Goal: Information Seeking & Learning: Learn about a topic

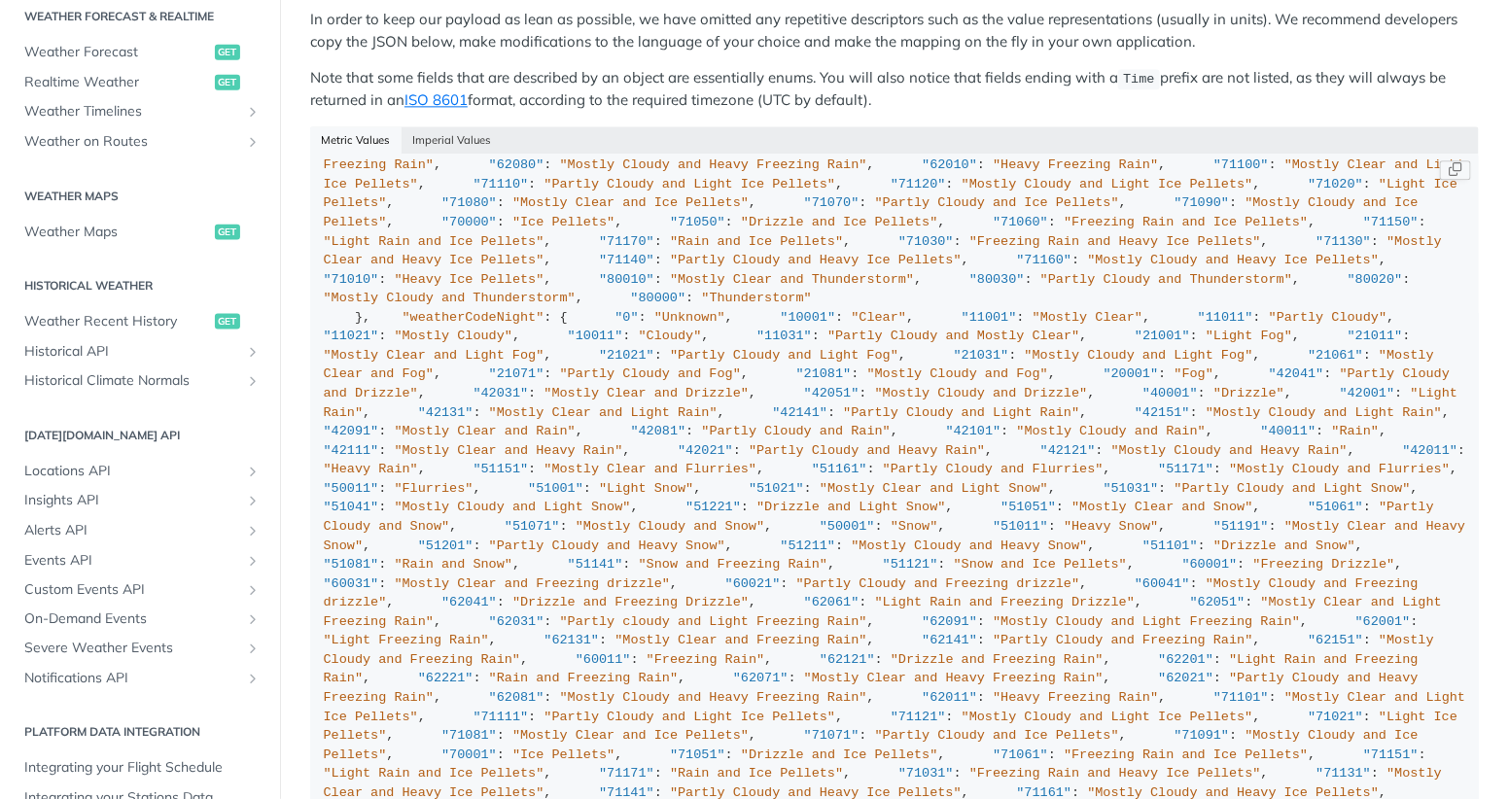
scroll to position [907, 0]
drag, startPoint x: 813, startPoint y: 410, endPoint x: 816, endPoint y: 625, distance: 214.9
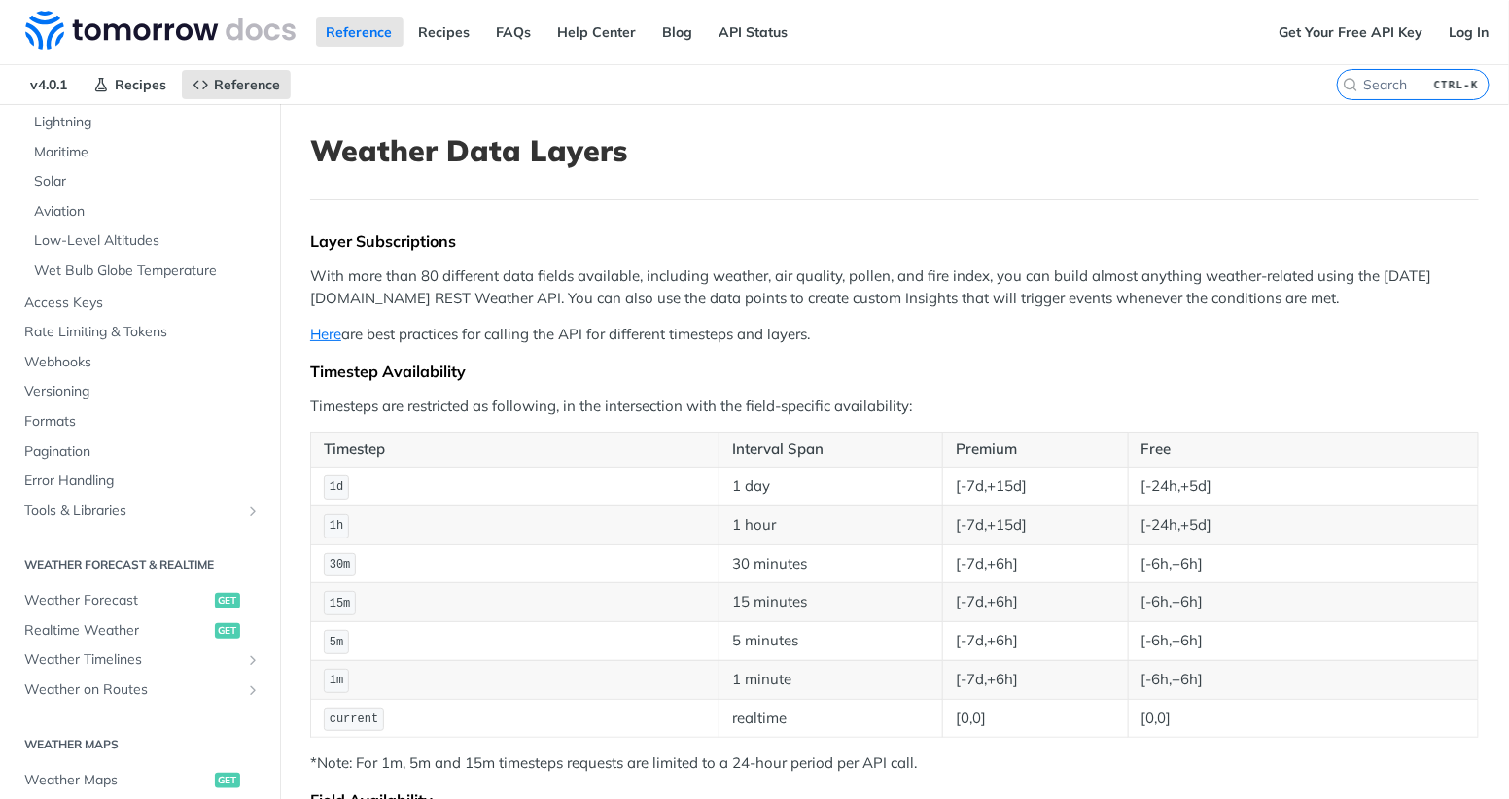
scroll to position [459, 0]
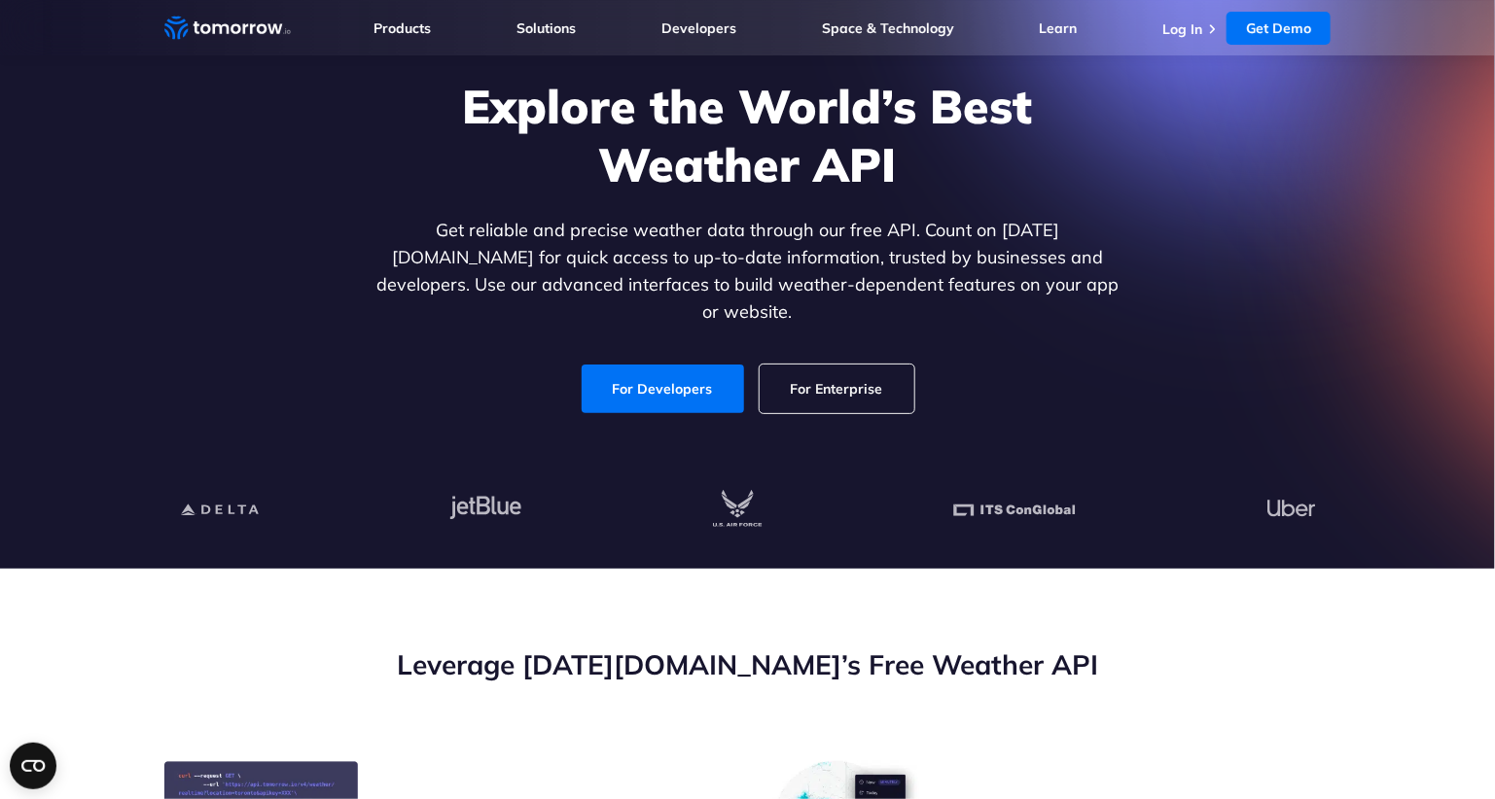
scroll to position [132, 0]
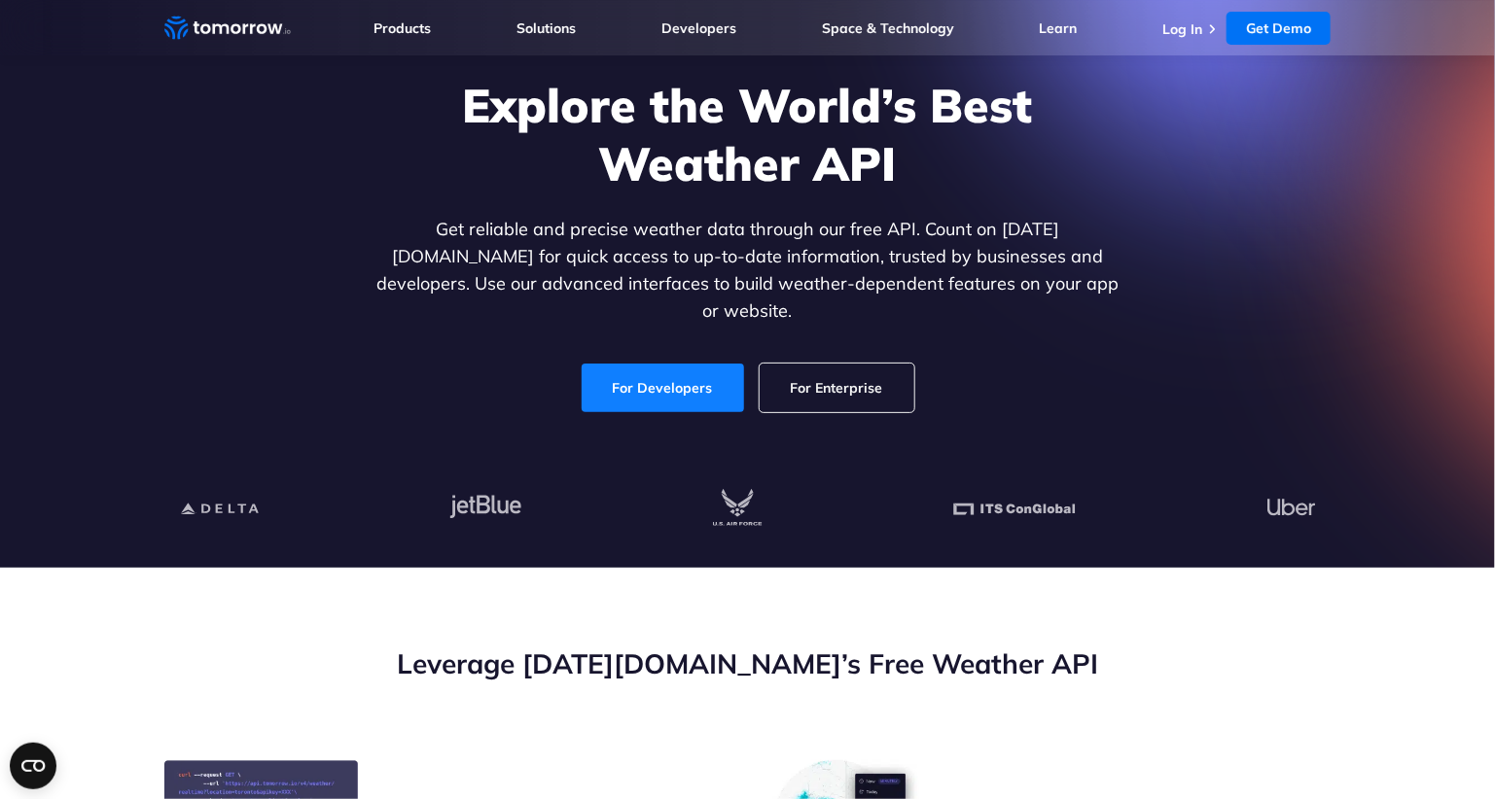
click at [678, 371] on link "For Developers" at bounding box center [663, 388] width 162 height 49
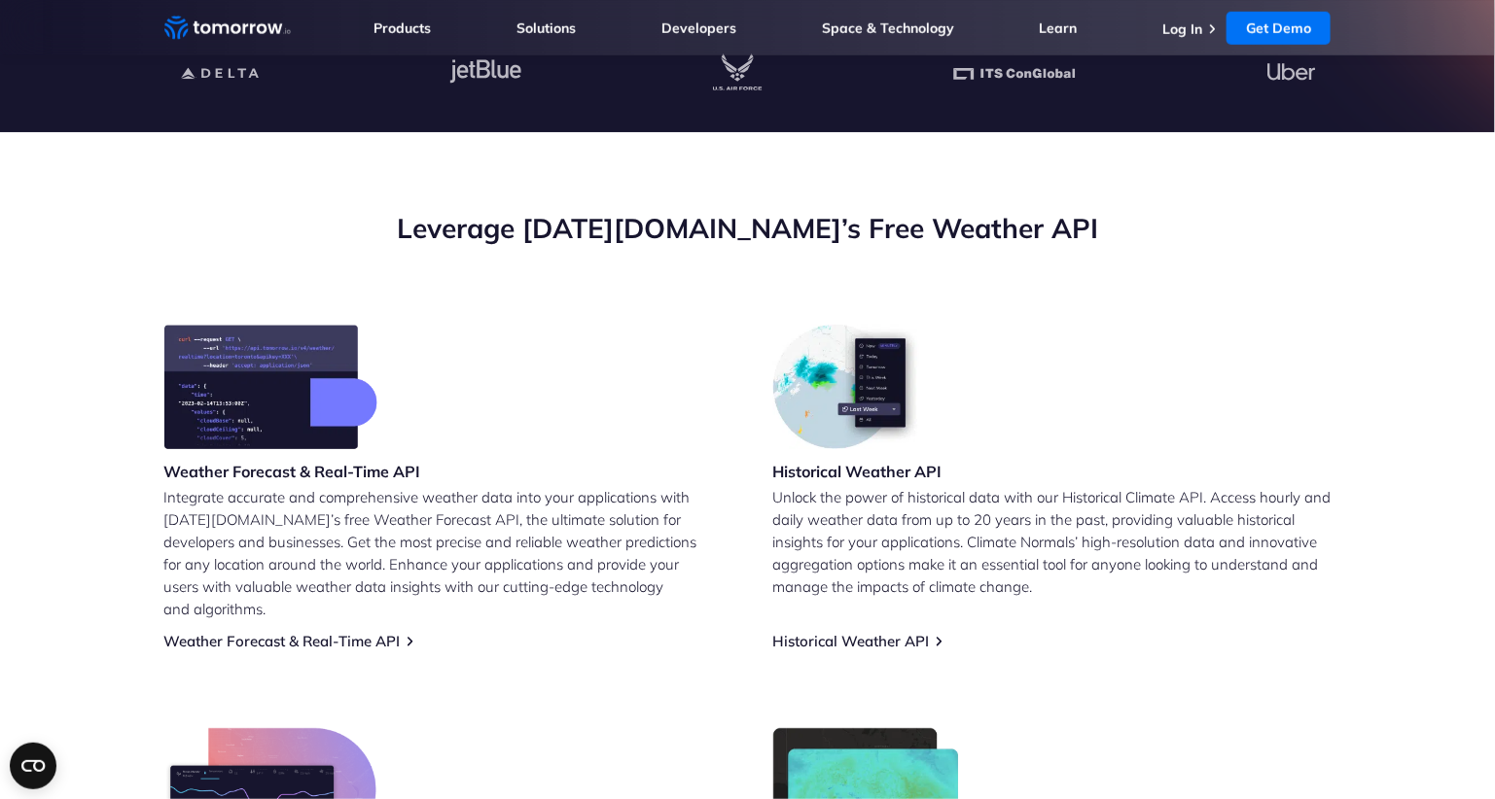
scroll to position [610, 0]
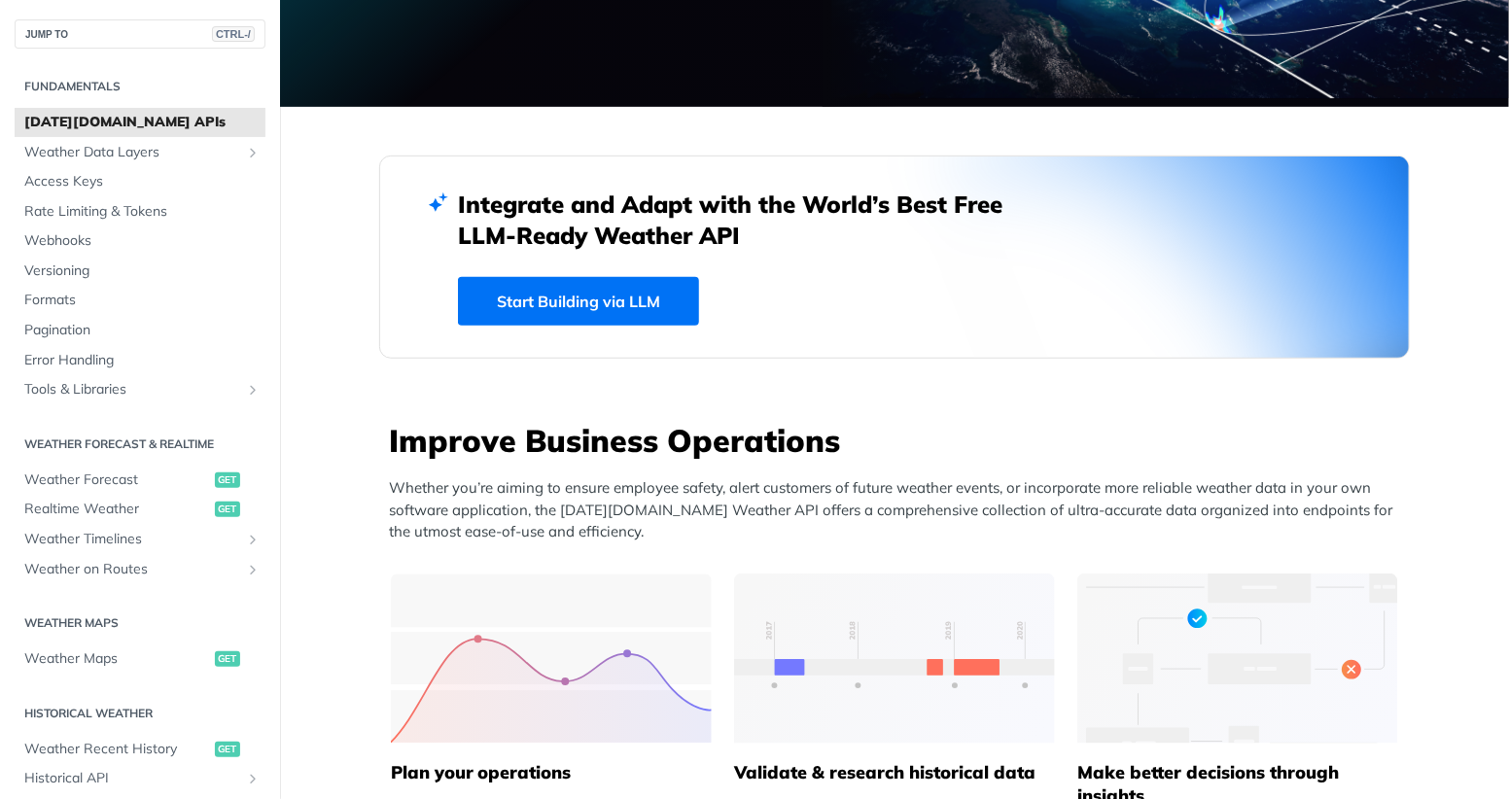
scroll to position [388, 0]
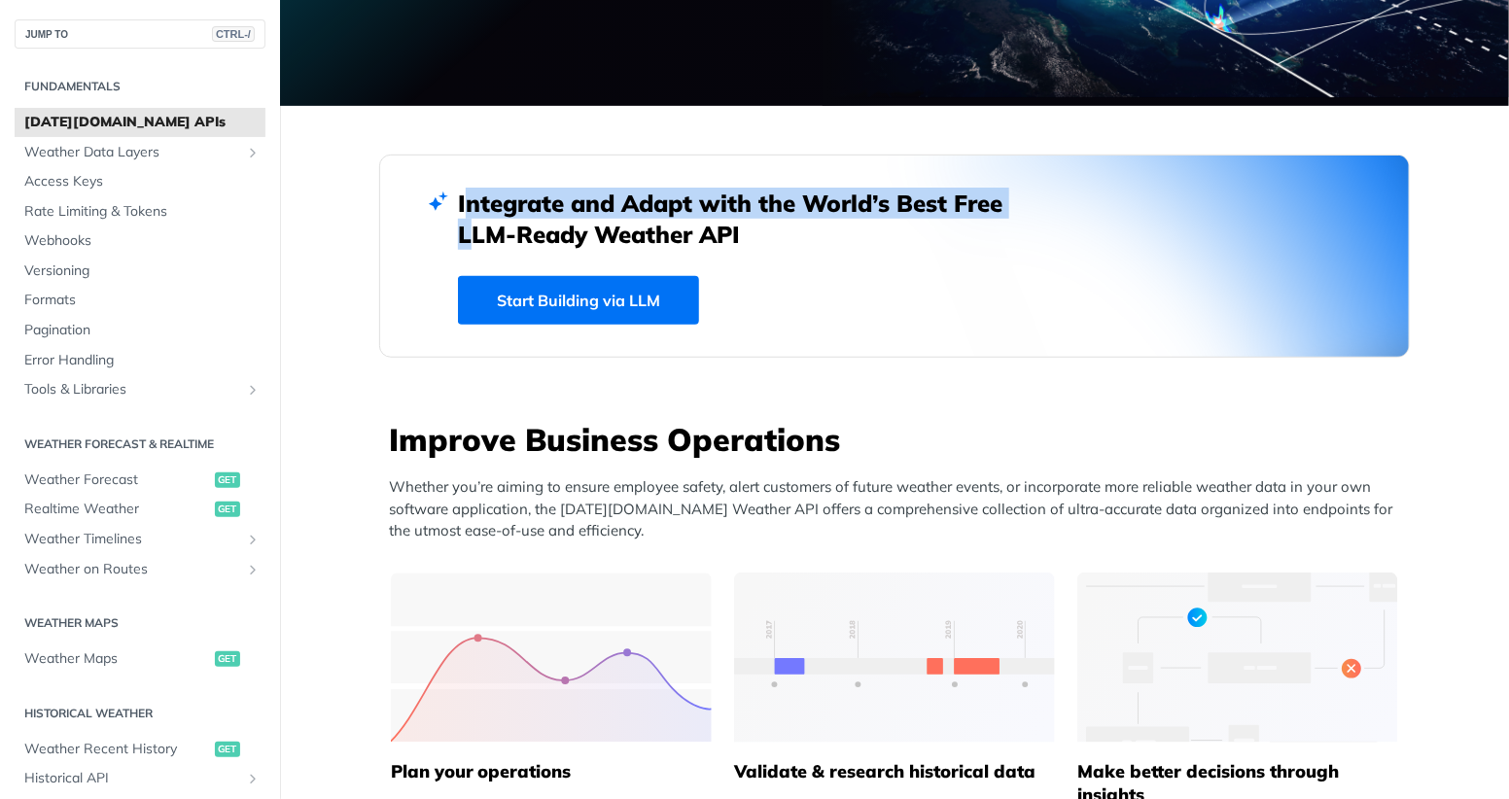
drag, startPoint x: 354, startPoint y: 196, endPoint x: 329, endPoint y: 226, distance: 38.6
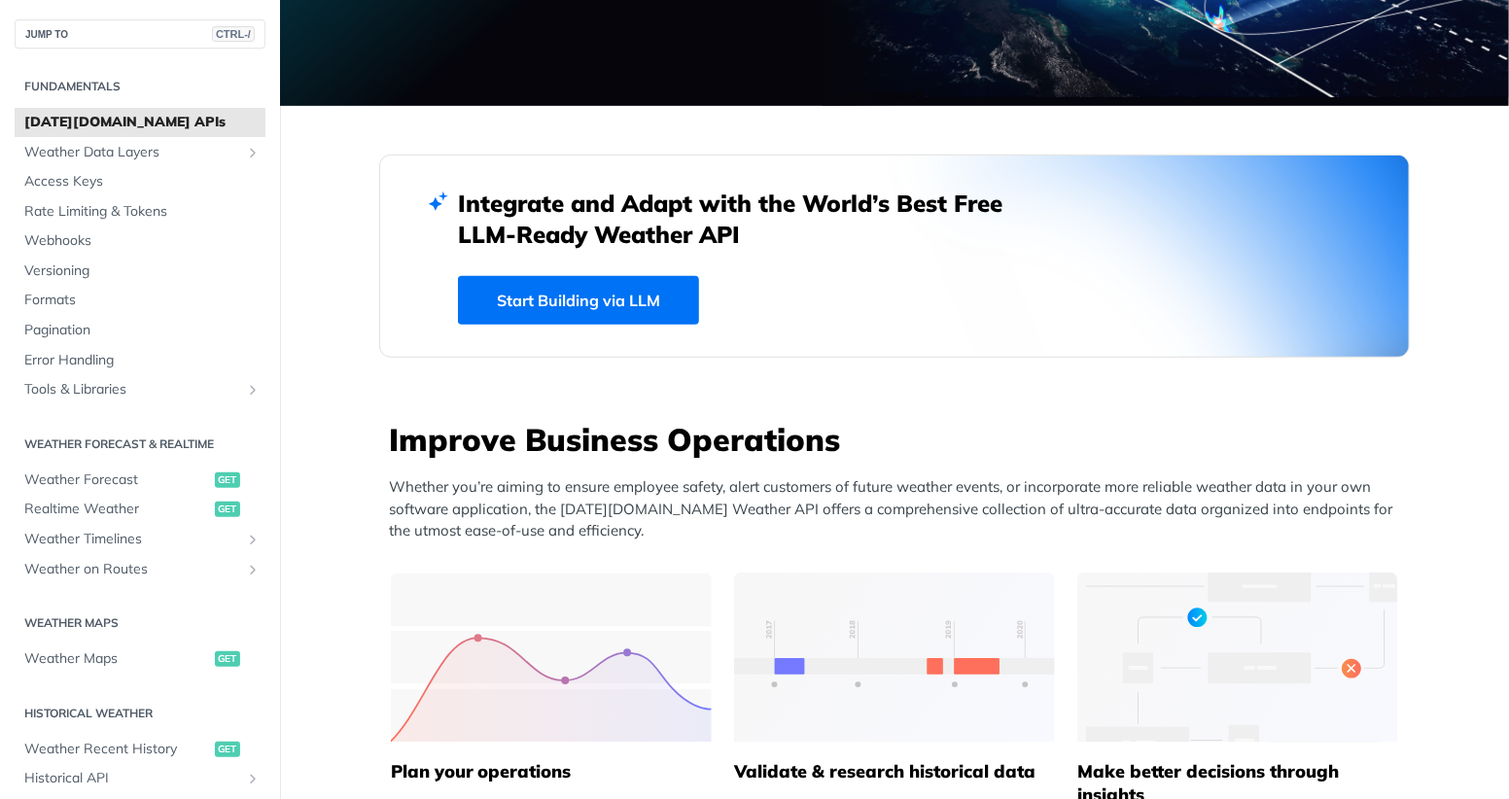
drag, startPoint x: 329, startPoint y: 226, endPoint x: 320, endPoint y: 300, distance: 75.4
drag, startPoint x: 733, startPoint y: 144, endPoint x: 571, endPoint y: 124, distance: 163.6
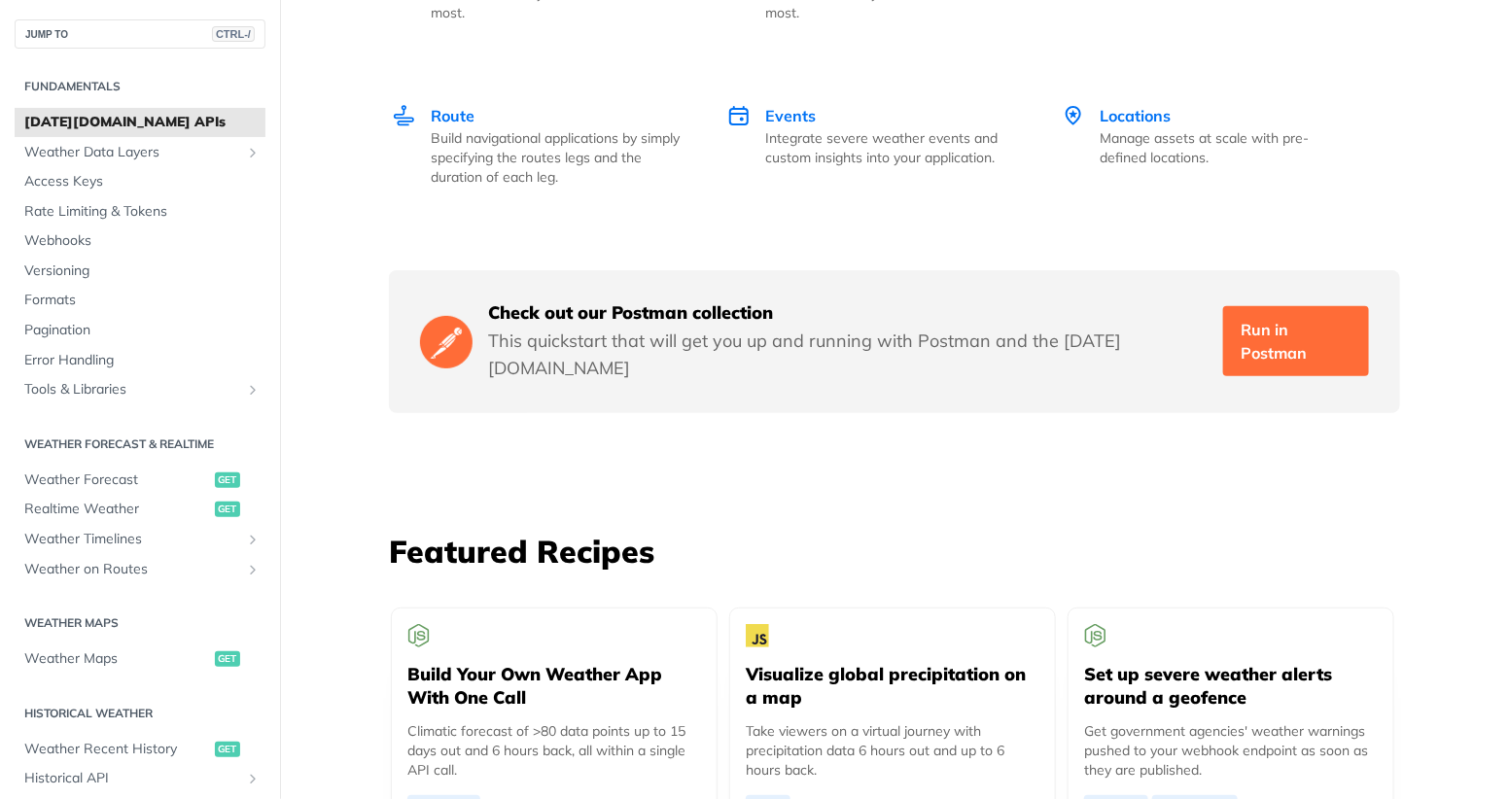
scroll to position [3111, 0]
click at [1257, 342] on link "Run in Postman" at bounding box center [1296, 340] width 146 height 70
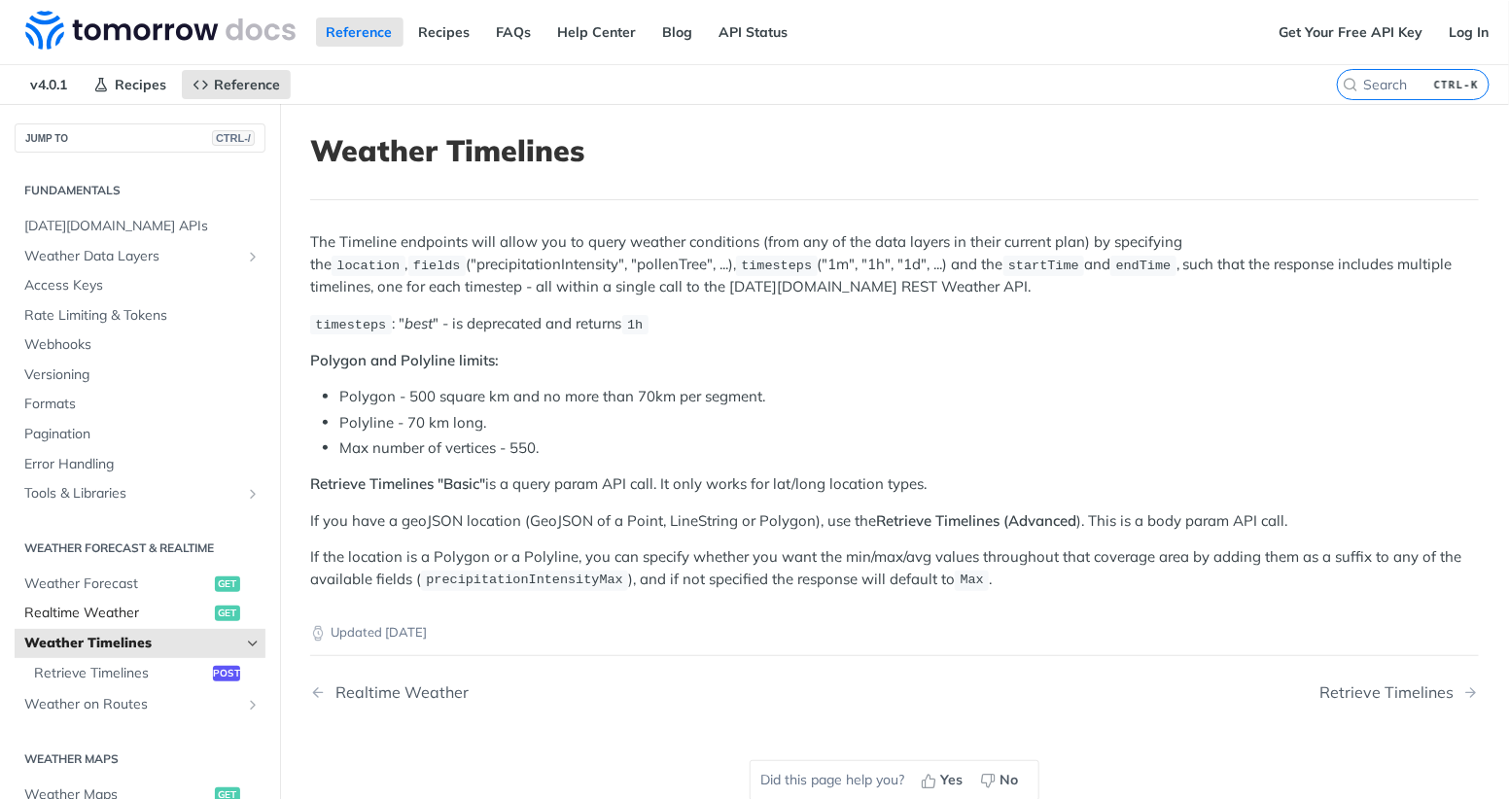
click at [143, 623] on span "Realtime Weather" at bounding box center [117, 613] width 186 height 19
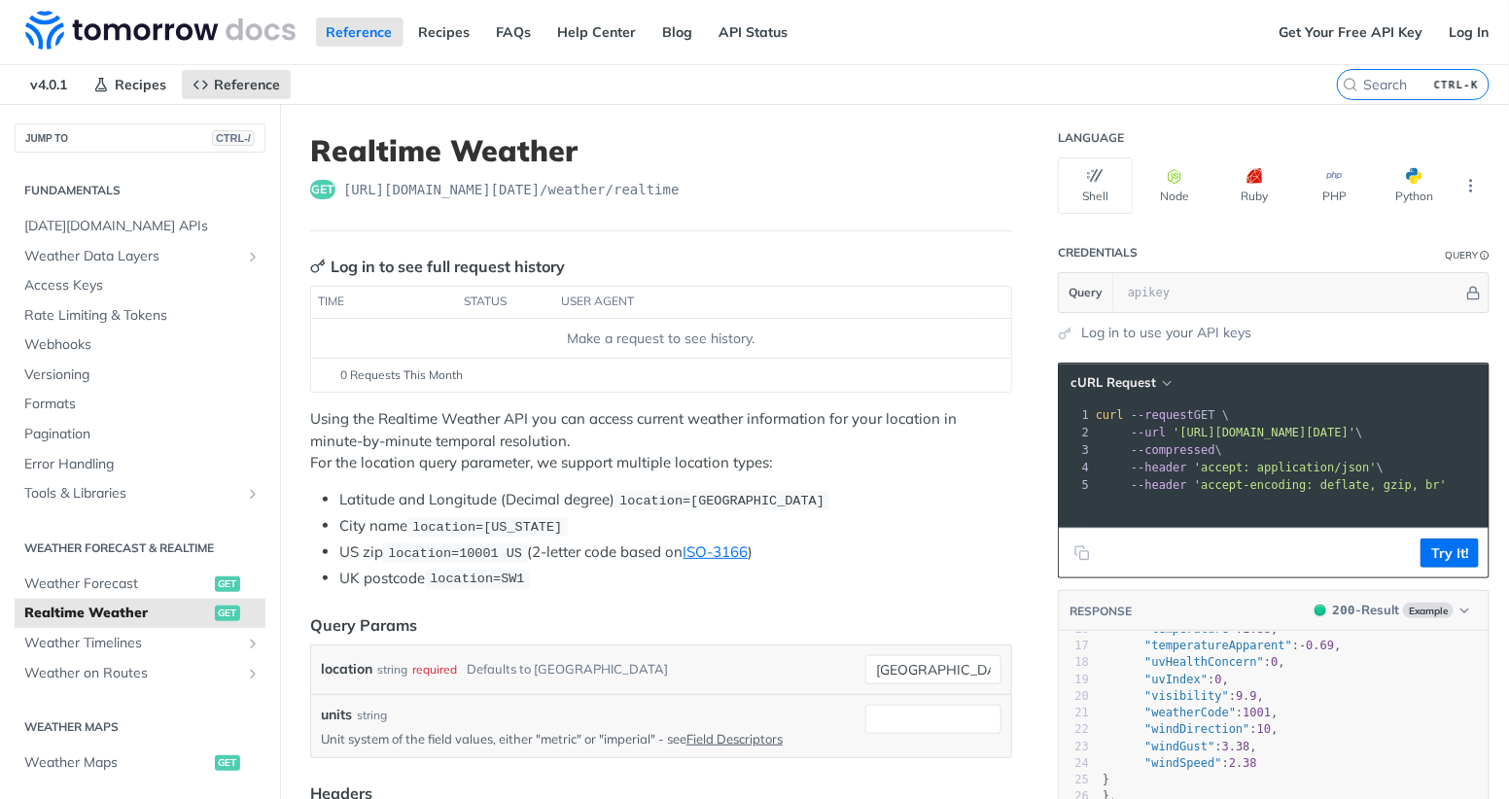
click at [837, 199] on div "get https://api.tomorrow.io/v4 /weather/realtime" at bounding box center [661, 189] width 702 height 19
drag, startPoint x: 949, startPoint y: 138, endPoint x: 876, endPoint y: 138, distance: 72.9
click at [876, 138] on h1 "Realtime Weather" at bounding box center [661, 150] width 702 height 35
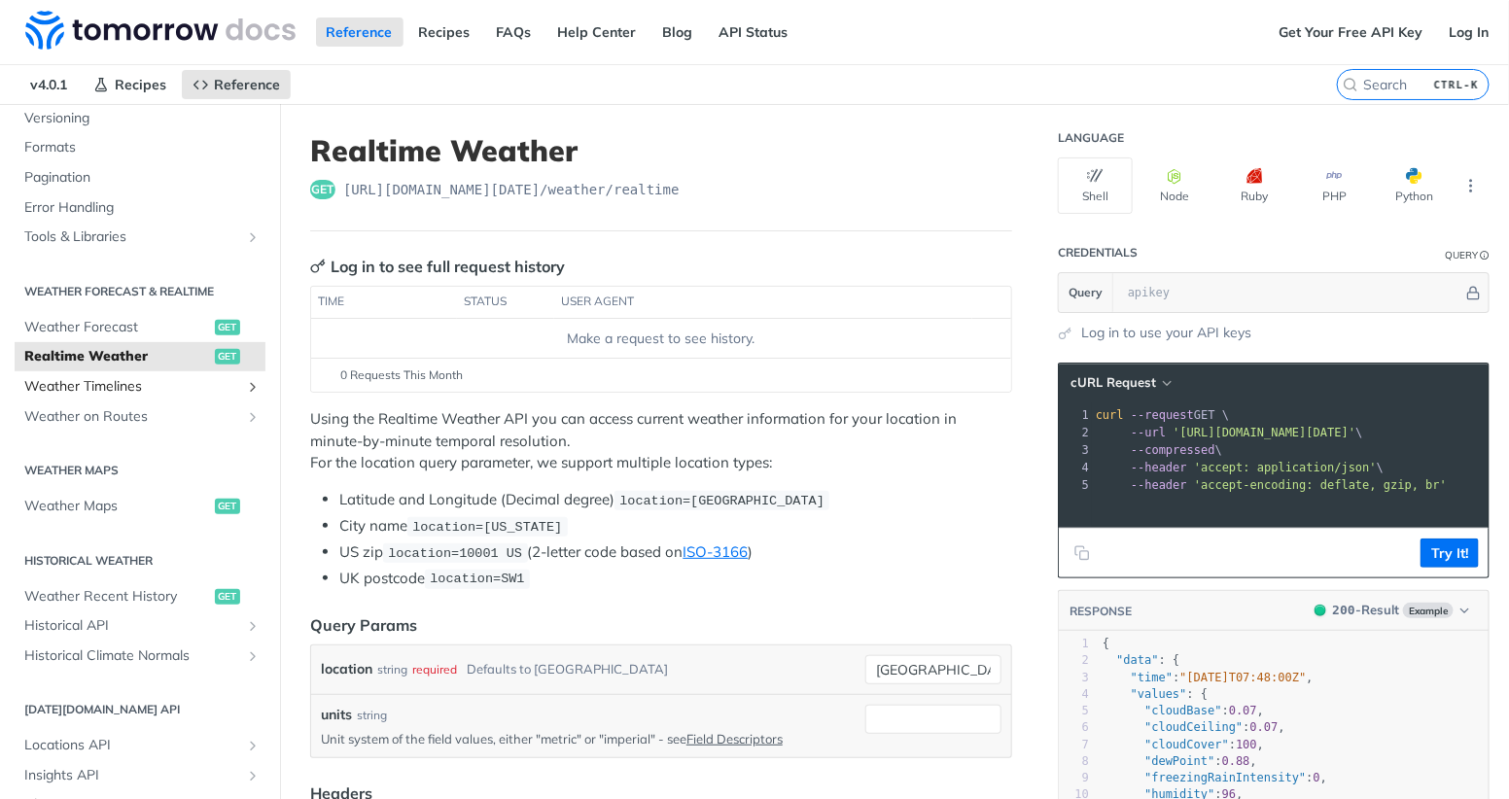
scroll to position [258, 0]
click at [1383, 193] on button "Python" at bounding box center [1414, 186] width 75 height 56
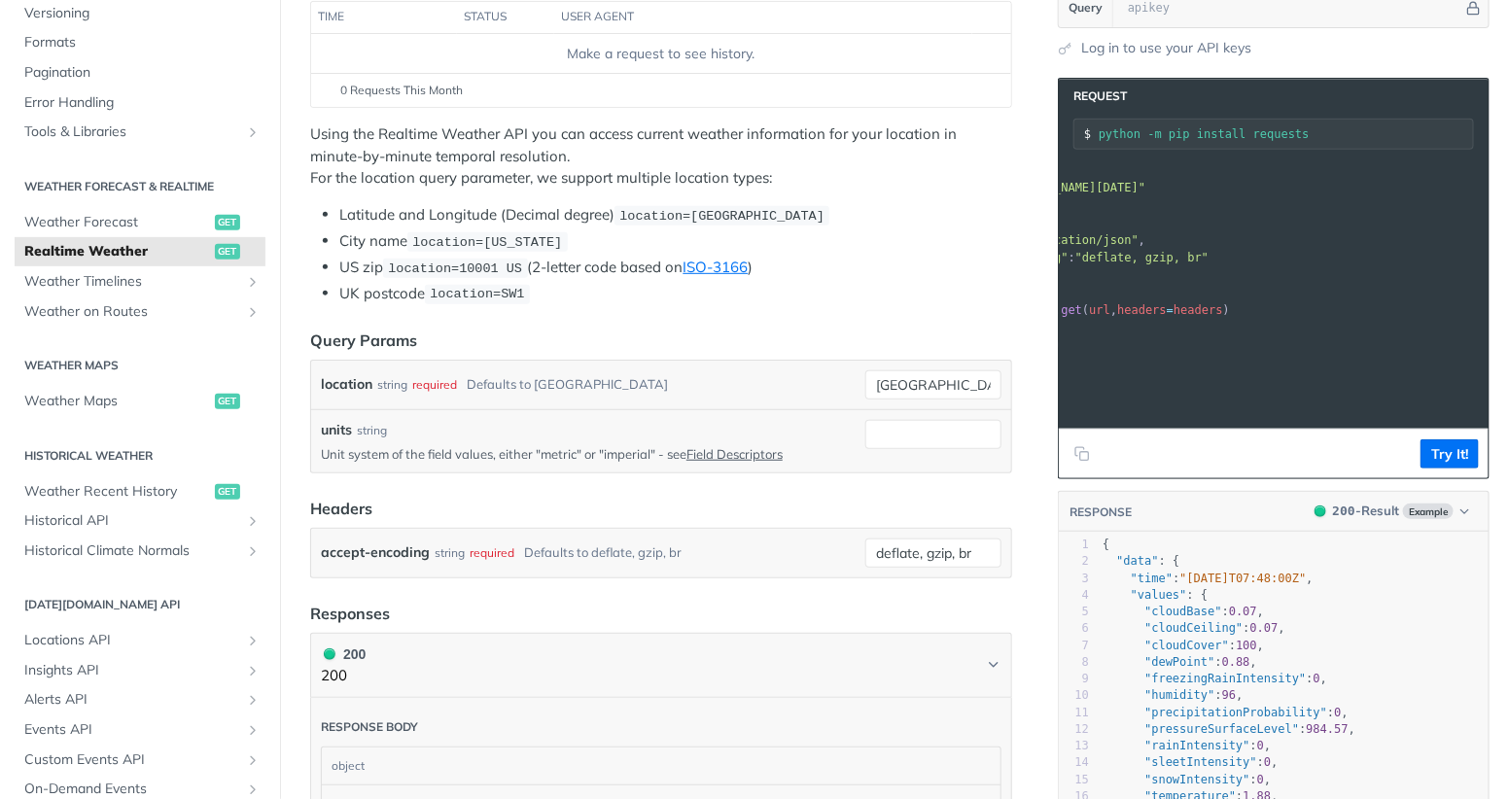
scroll to position [0, 205]
drag, startPoint x: 1188, startPoint y: 319, endPoint x: 1379, endPoint y: 329, distance: 190.8
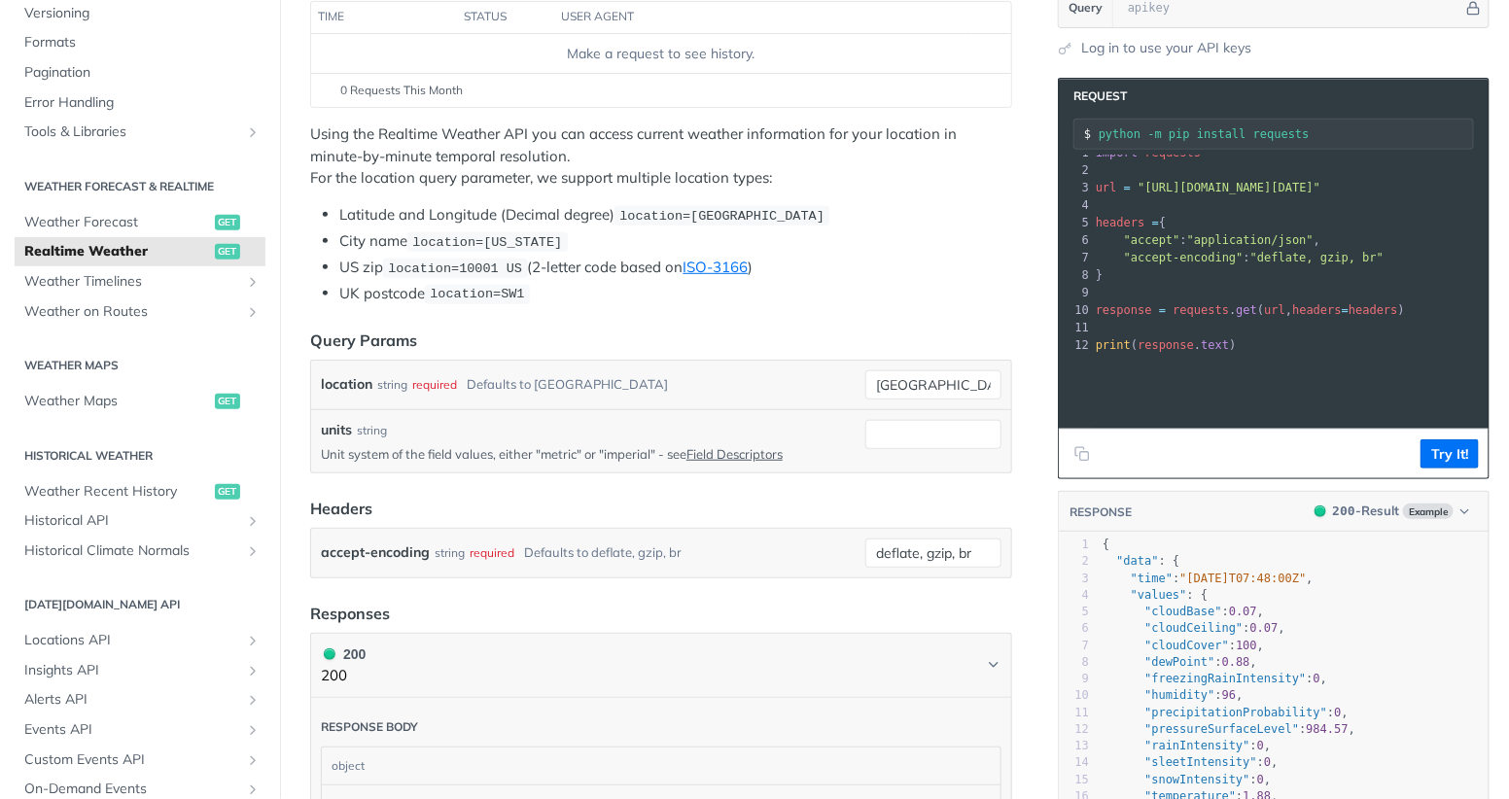
drag, startPoint x: 1379, startPoint y: 329, endPoint x: 1092, endPoint y: 435, distance: 305.8
